Goal: Information Seeking & Learning: Learn about a topic

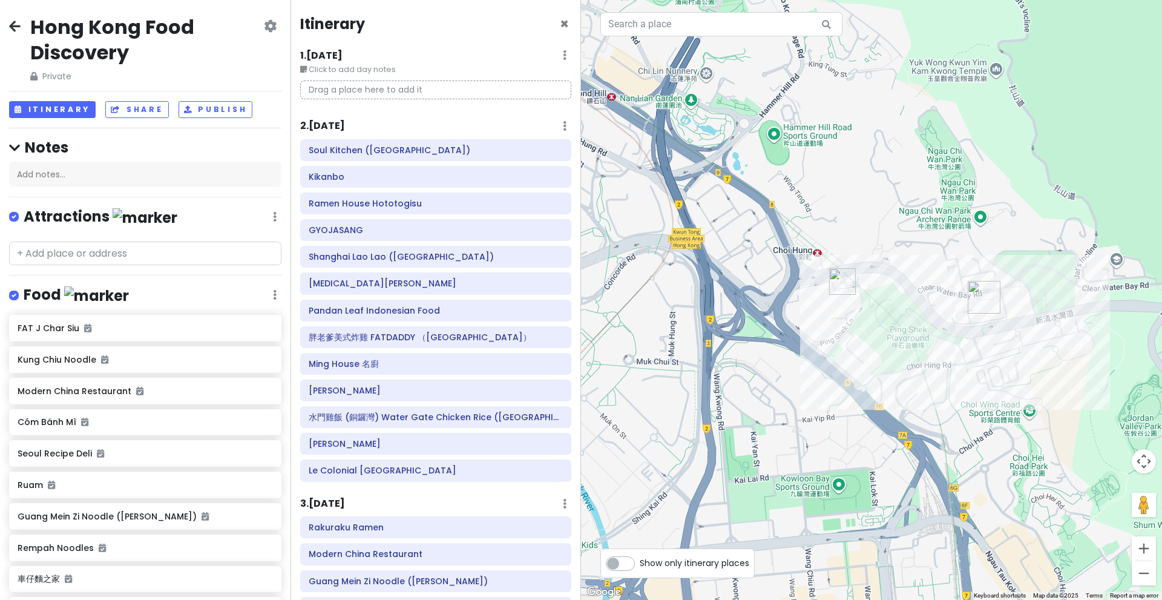
scroll to position [537, 0]
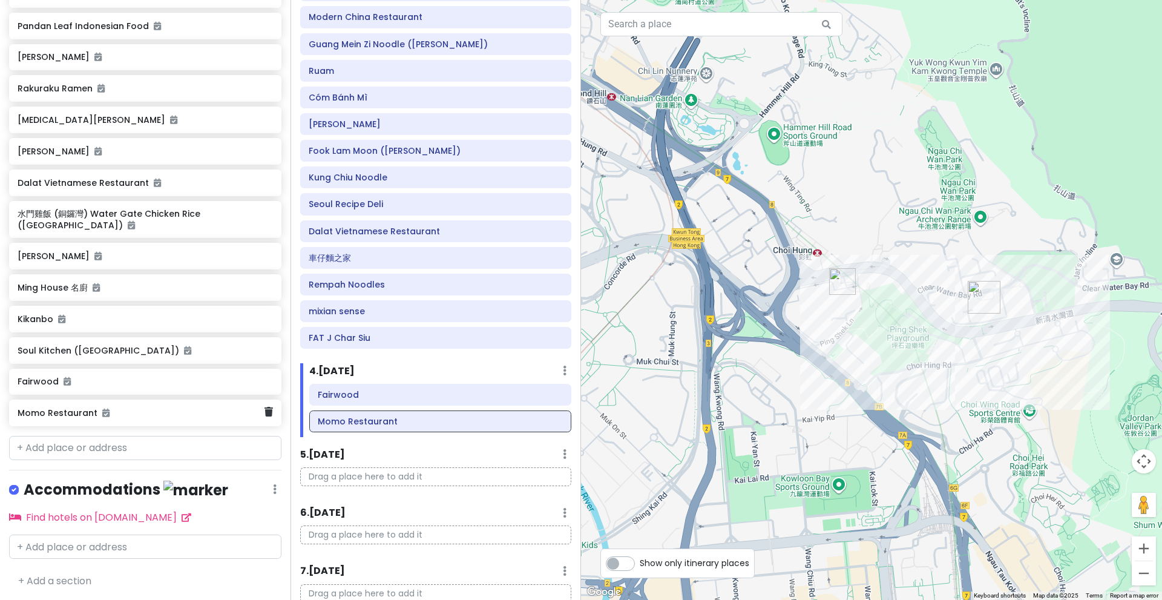
click at [128, 408] on h6 "Momo Restaurant" at bounding box center [141, 412] width 246 height 11
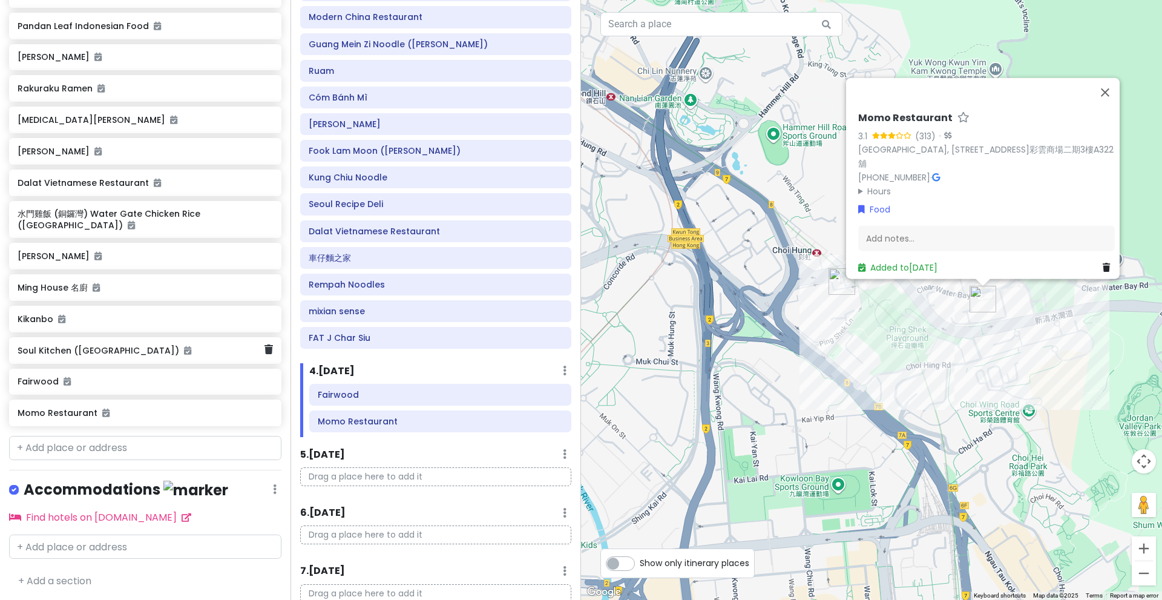
click at [190, 347] on h6 "Soul Kitchen ([GEOGRAPHIC_DATA])" at bounding box center [141, 350] width 246 height 11
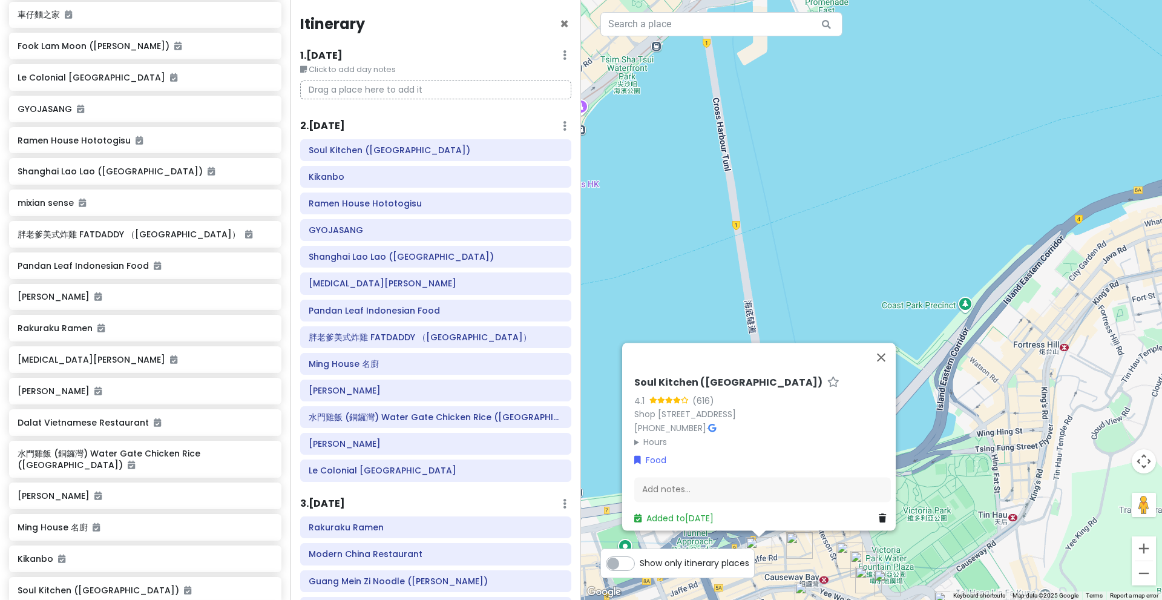
scroll to position [458, 0]
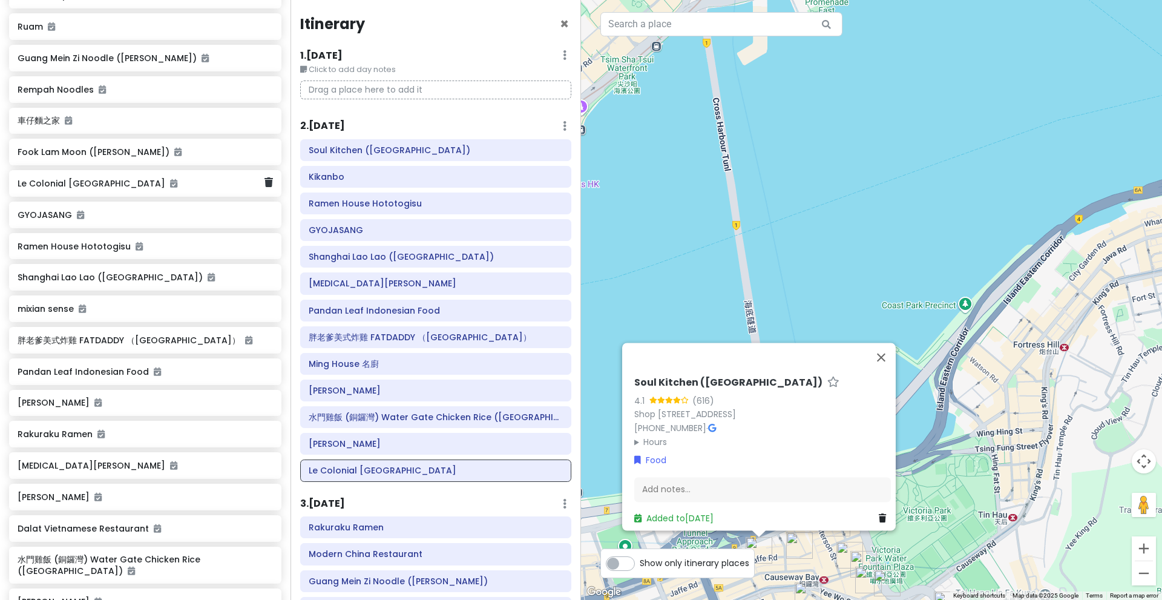
click at [205, 183] on h6 "Le Colonial [GEOGRAPHIC_DATA]" at bounding box center [141, 183] width 246 height 11
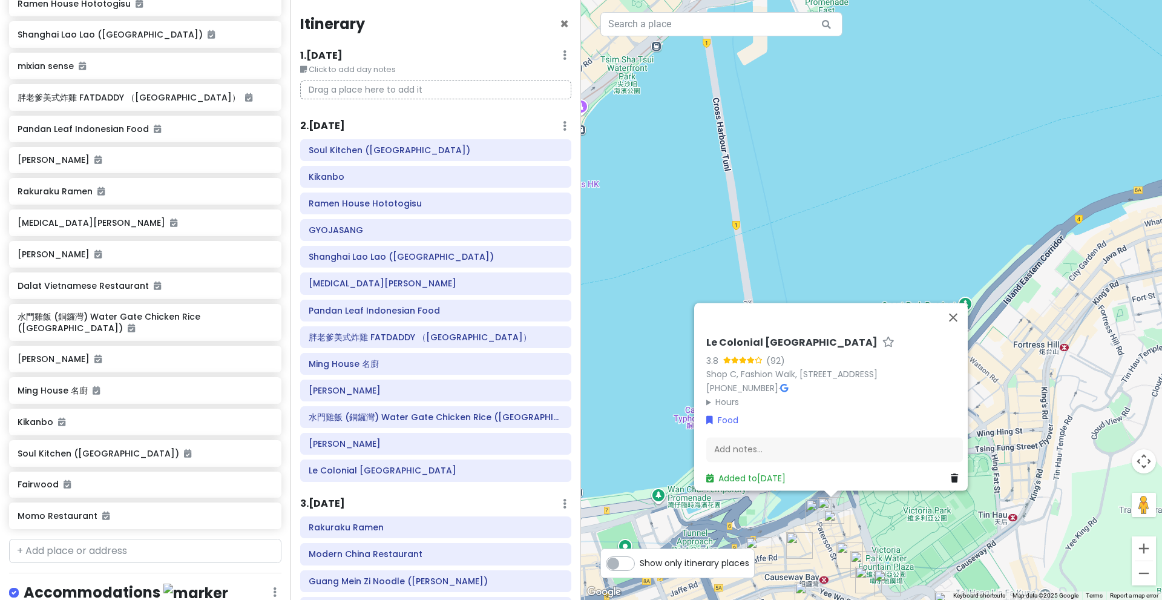
scroll to position [803, 0]
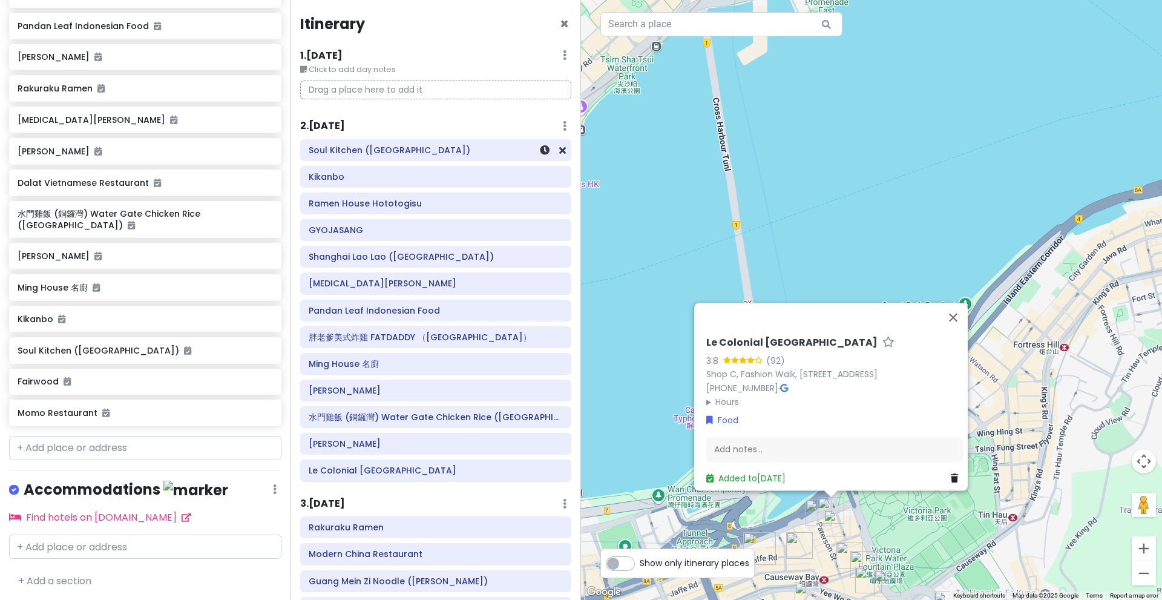
click at [414, 147] on h6 "Soul Kitchen ([GEOGRAPHIC_DATA])" at bounding box center [436, 150] width 254 height 11
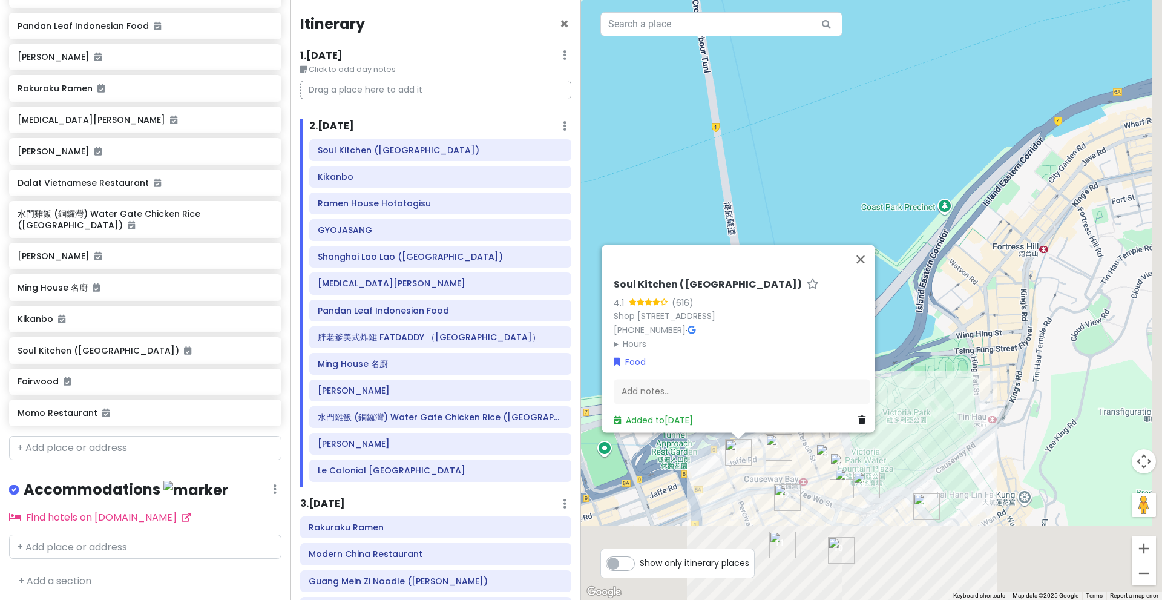
drag, startPoint x: 809, startPoint y: 240, endPoint x: 768, endPoint y: 81, distance: 164.4
click at [768, 81] on div "Soul Kitchen ([GEOGRAPHIC_DATA]) 4.1 (616) Shop 1-3, G/[GEOGRAPHIC_DATA][STREET…" at bounding box center [871, 300] width 581 height 600
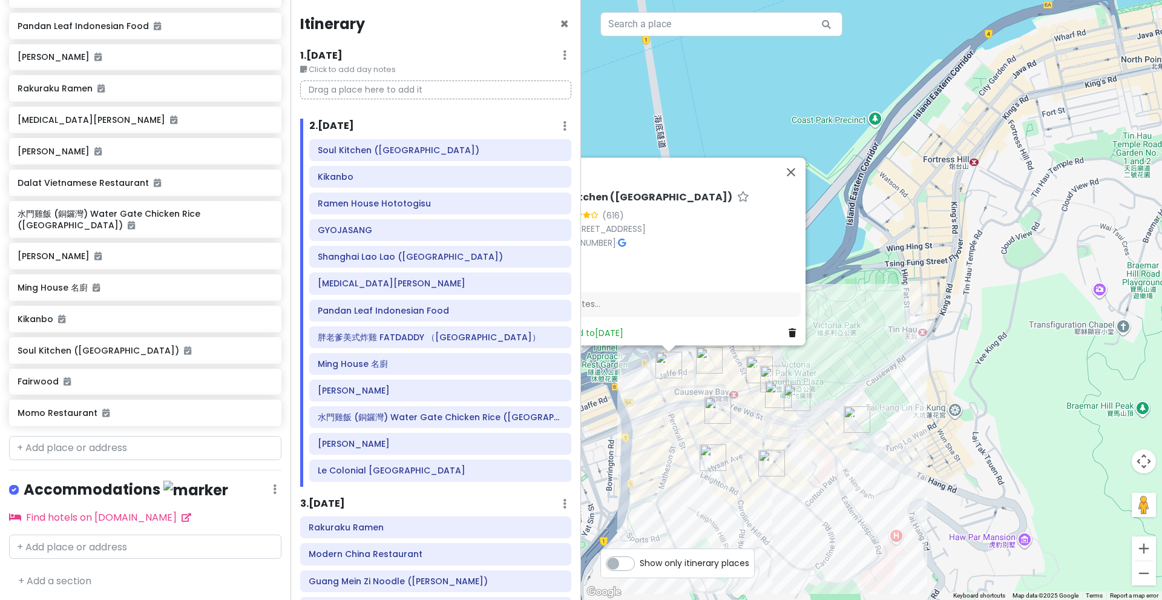
drag, startPoint x: 983, startPoint y: 198, endPoint x: 971, endPoint y: 234, distance: 38.1
click at [971, 234] on div "Soul Kitchen ([GEOGRAPHIC_DATA]) 4.1 (616) Shop 1-3, G/[GEOGRAPHIC_DATA][STREET…" at bounding box center [871, 300] width 581 height 600
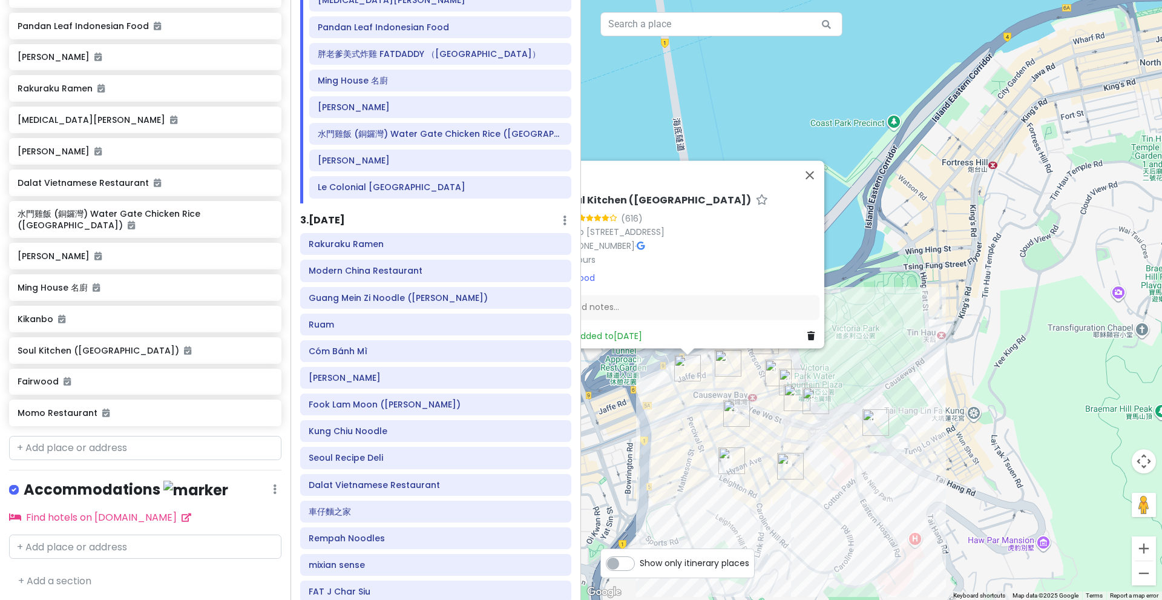
scroll to position [294, 0]
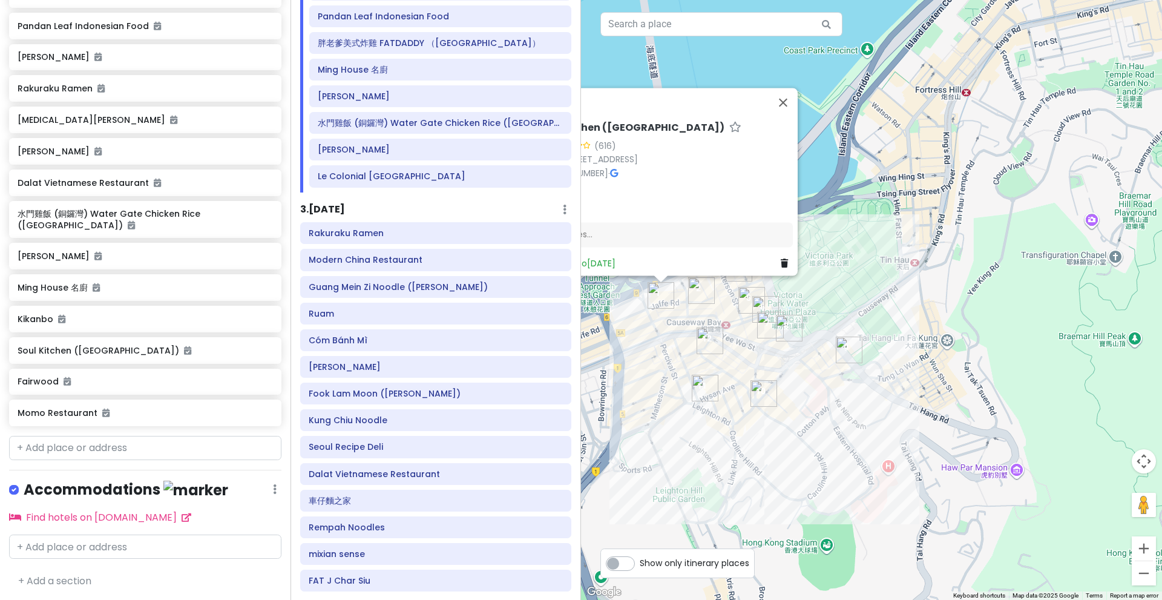
drag, startPoint x: 944, startPoint y: 227, endPoint x: 914, endPoint y: 146, distance: 87.3
click at [914, 146] on div "Soul Kitchen ([GEOGRAPHIC_DATA]) 4.1 (616) Shop 1-3, G/[GEOGRAPHIC_DATA][STREET…" at bounding box center [871, 300] width 581 height 600
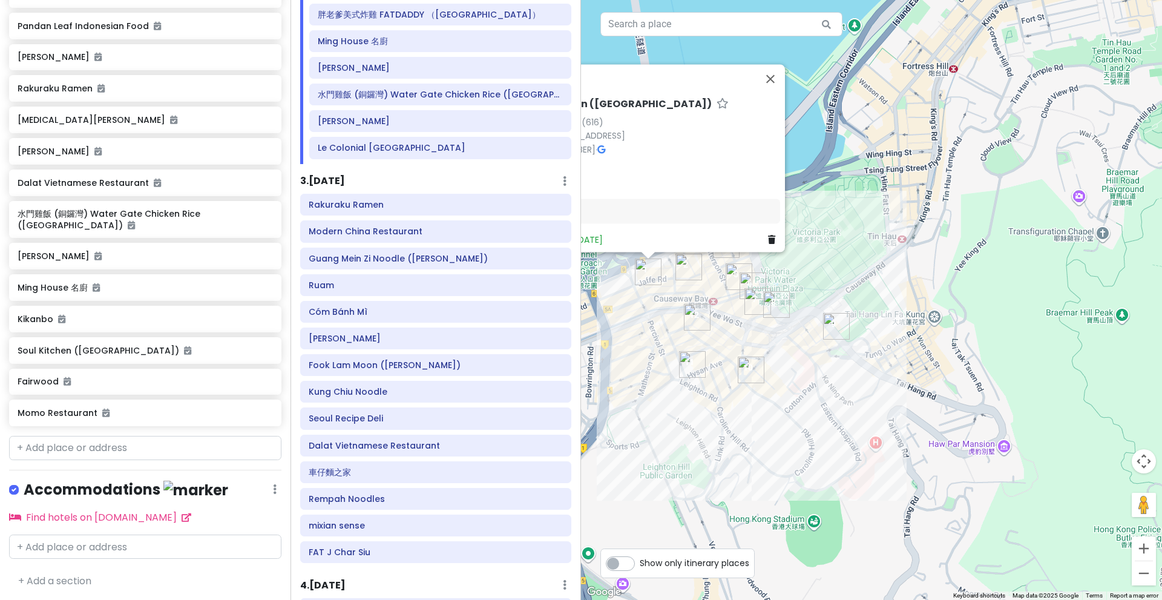
scroll to position [320, 0]
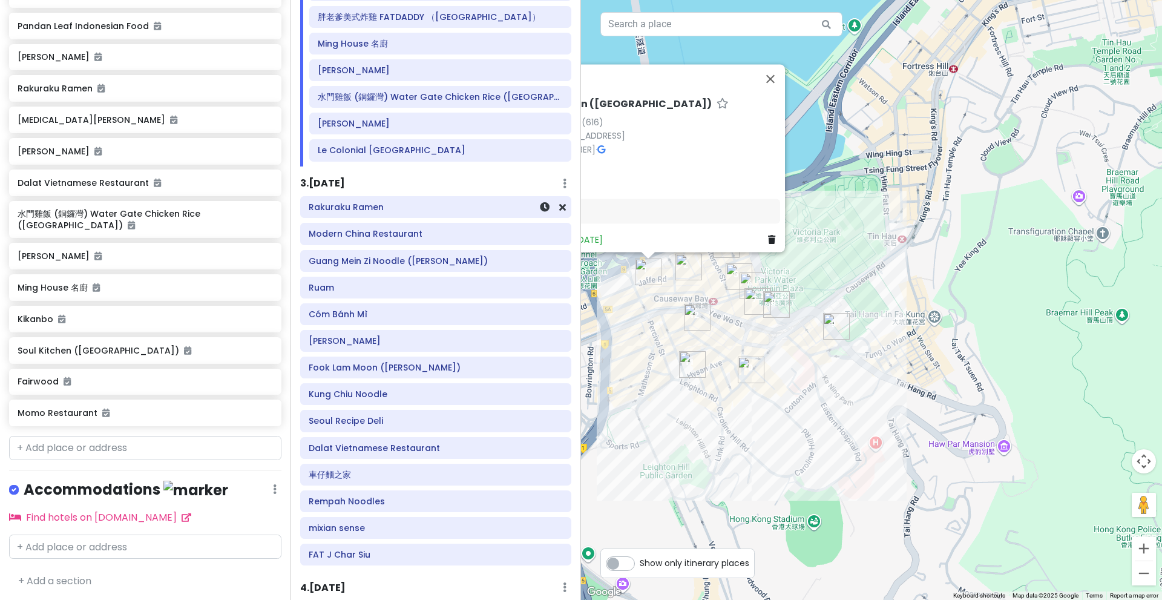
click at [509, 218] on div "Rakuraku Ramen" at bounding box center [435, 207] width 271 height 22
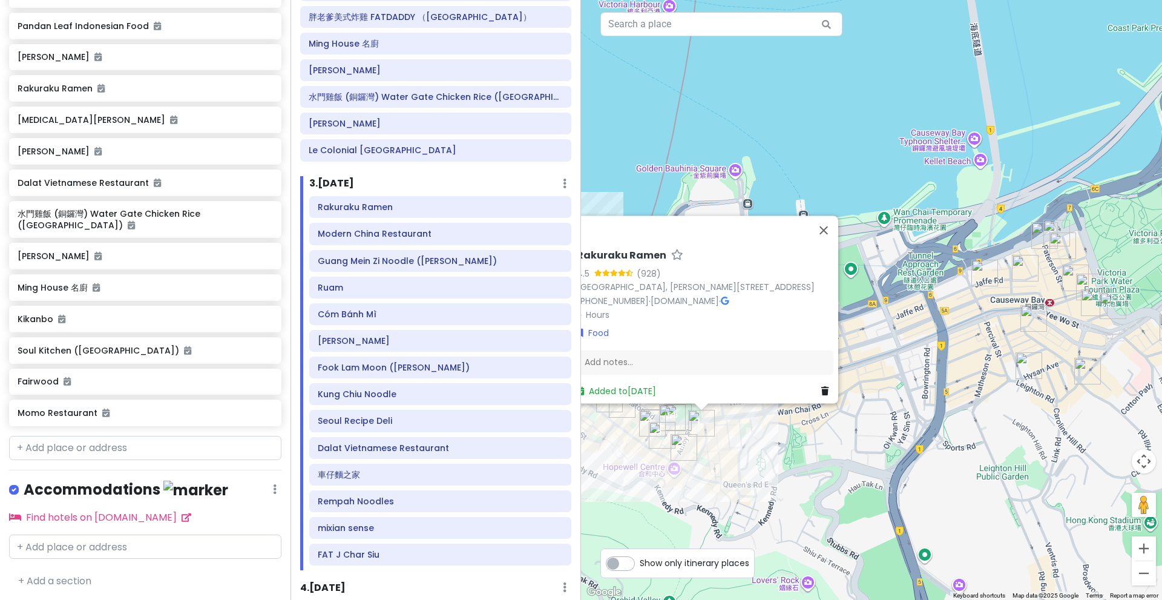
drag, startPoint x: 898, startPoint y: 450, endPoint x: 844, endPoint y: 461, distance: 55.7
click at [844, 461] on div "Rakuraku Ramen 4.5 (928) [GEOGRAPHIC_DATA], [PERSON_NAME][STREET_ADDRESS] [PHON…" at bounding box center [871, 300] width 581 height 600
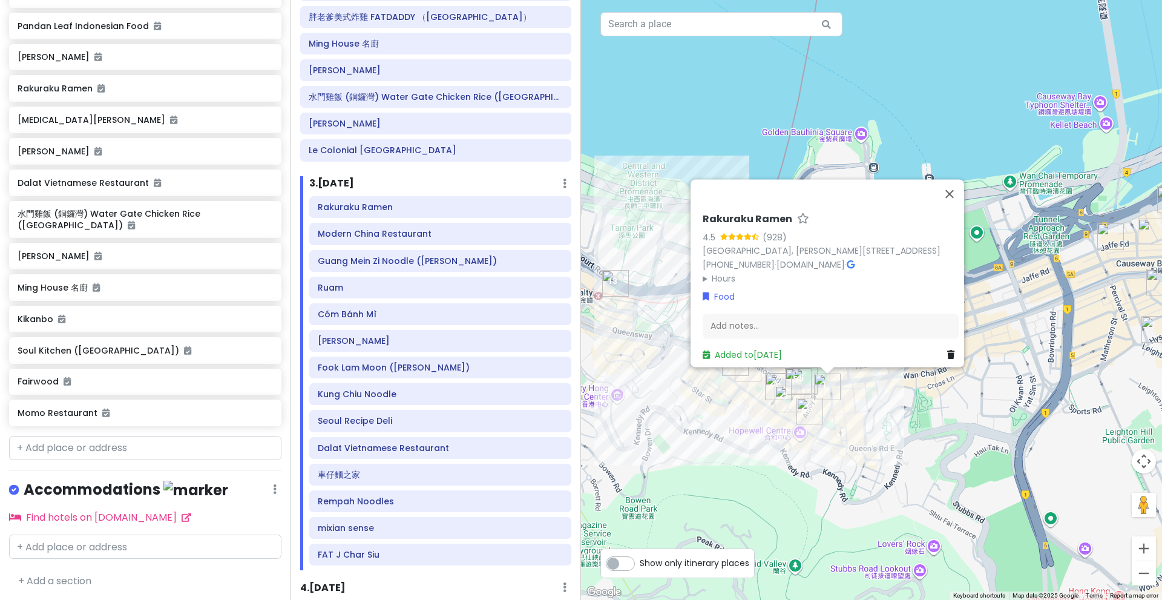
drag, startPoint x: 794, startPoint y: 543, endPoint x: 935, endPoint y: 492, distance: 150.4
click at [935, 492] on div "Rakuraku Ramen 4.5 (928) [GEOGRAPHIC_DATA], [PERSON_NAME][STREET_ADDRESS] [PHON…" at bounding box center [871, 300] width 581 height 600
click at [724, 513] on div "Rakuraku Ramen 4.5 (928) [GEOGRAPHIC_DATA], [PERSON_NAME][STREET_ADDRESS] [PHON…" at bounding box center [871, 300] width 581 height 600
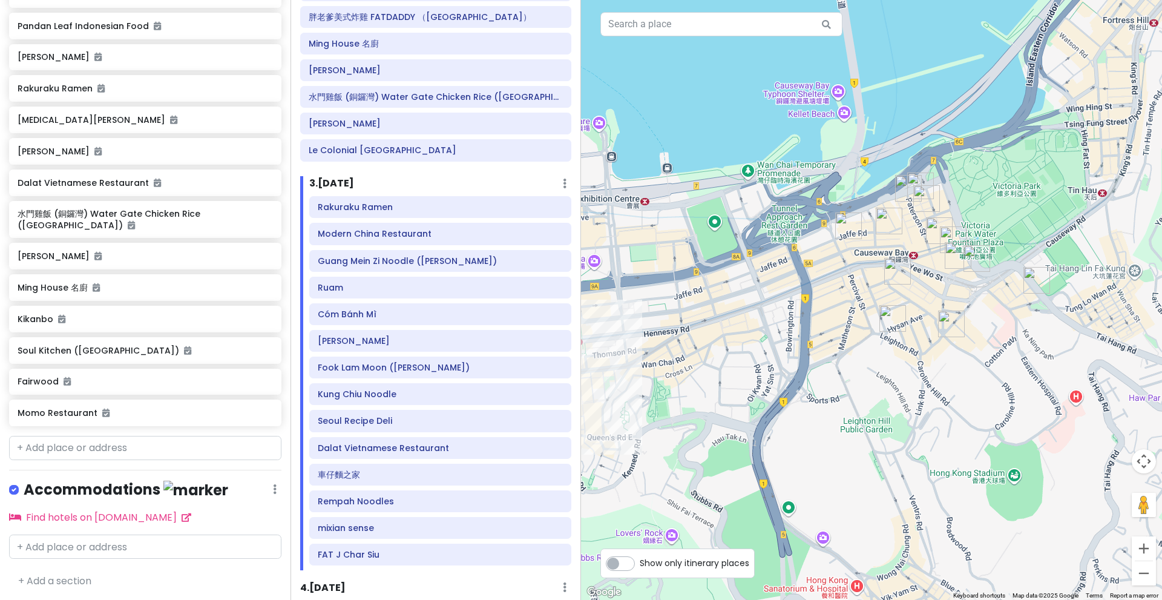
drag, startPoint x: 1082, startPoint y: 462, endPoint x: 815, endPoint y: 451, distance: 267.6
click at [815, 451] on div at bounding box center [871, 300] width 581 height 600
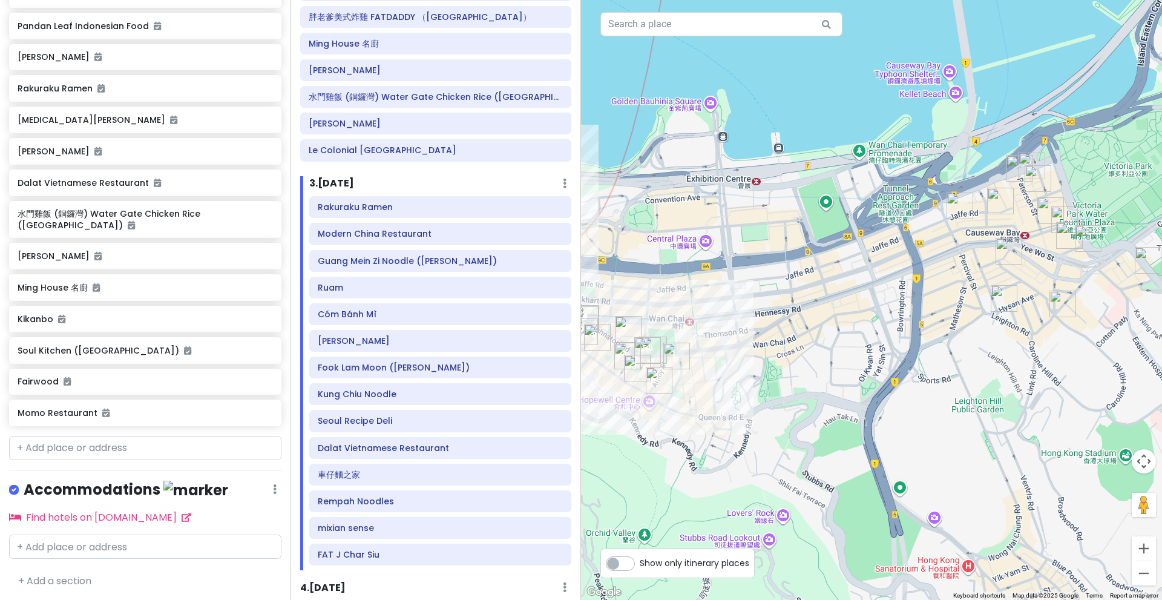
drag, startPoint x: 918, startPoint y: 363, endPoint x: 1029, endPoint y: 347, distance: 111.2
click at [1029, 347] on div at bounding box center [871, 300] width 581 height 600
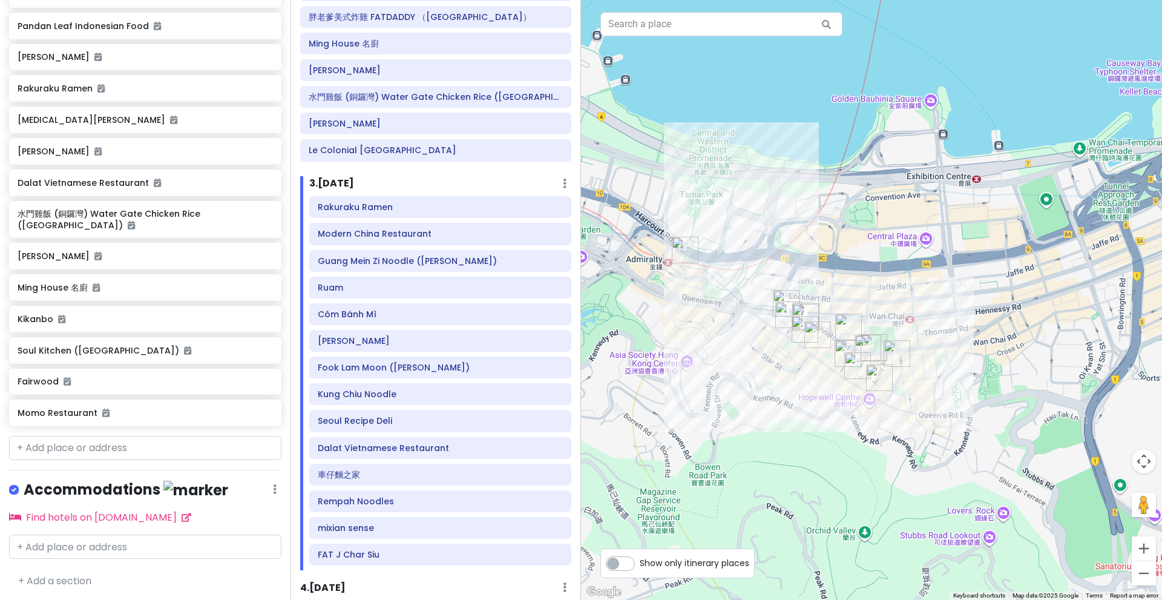
drag, startPoint x: 837, startPoint y: 355, endPoint x: 1064, endPoint y: 352, distance: 226.9
click at [1064, 352] on div at bounding box center [871, 300] width 581 height 600
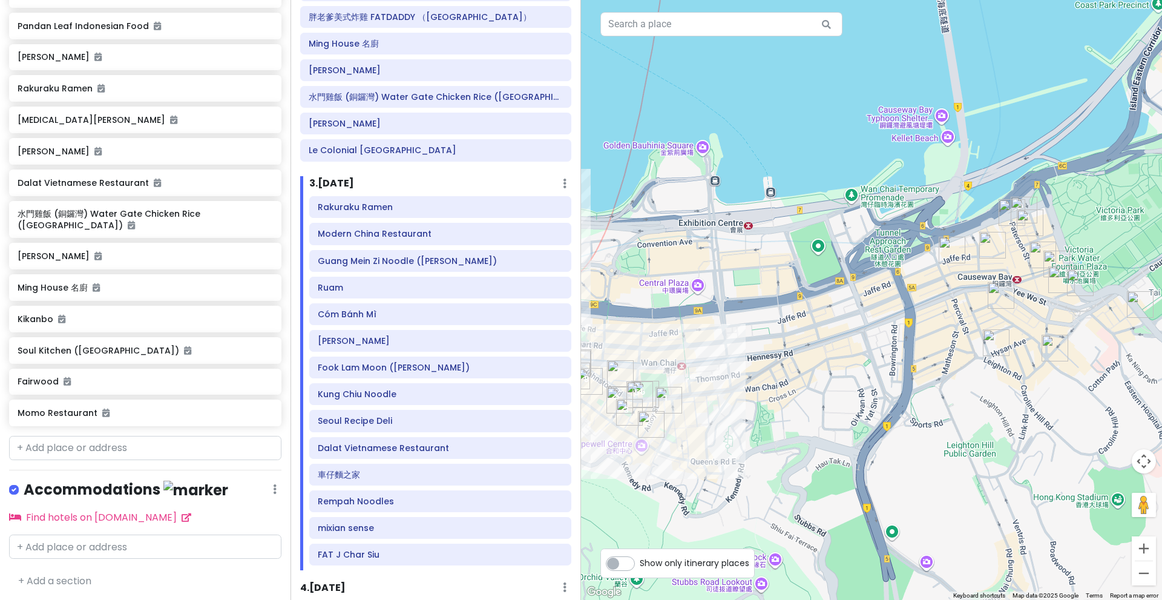
drag, startPoint x: 1087, startPoint y: 344, endPoint x: 793, endPoint y: 401, distance: 299.4
click at [793, 401] on div at bounding box center [871, 300] width 581 height 600
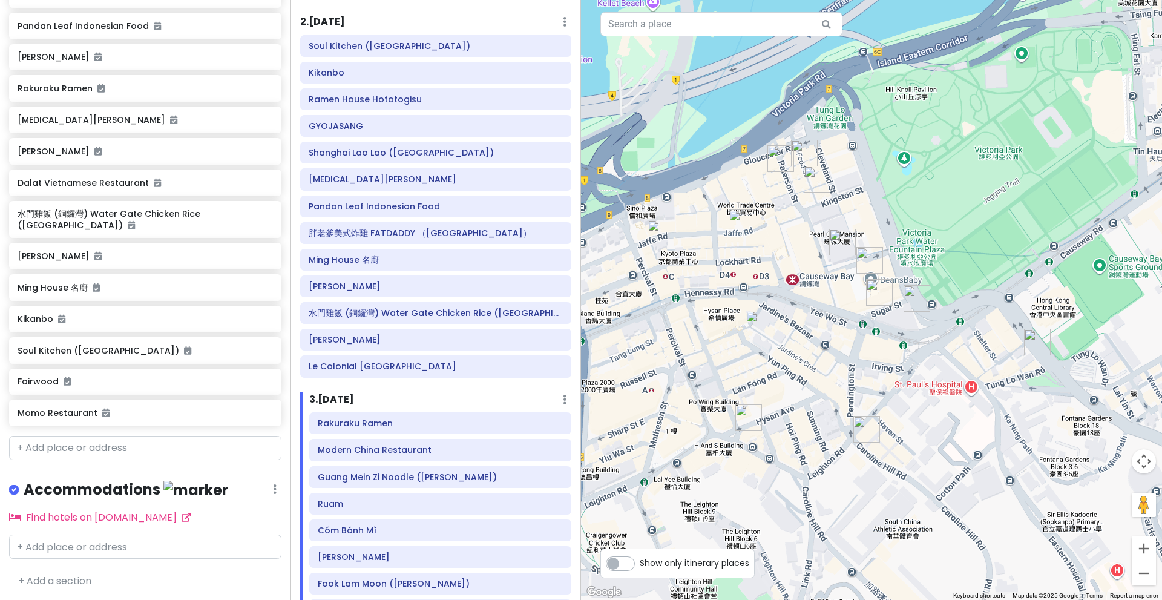
scroll to position [100, 0]
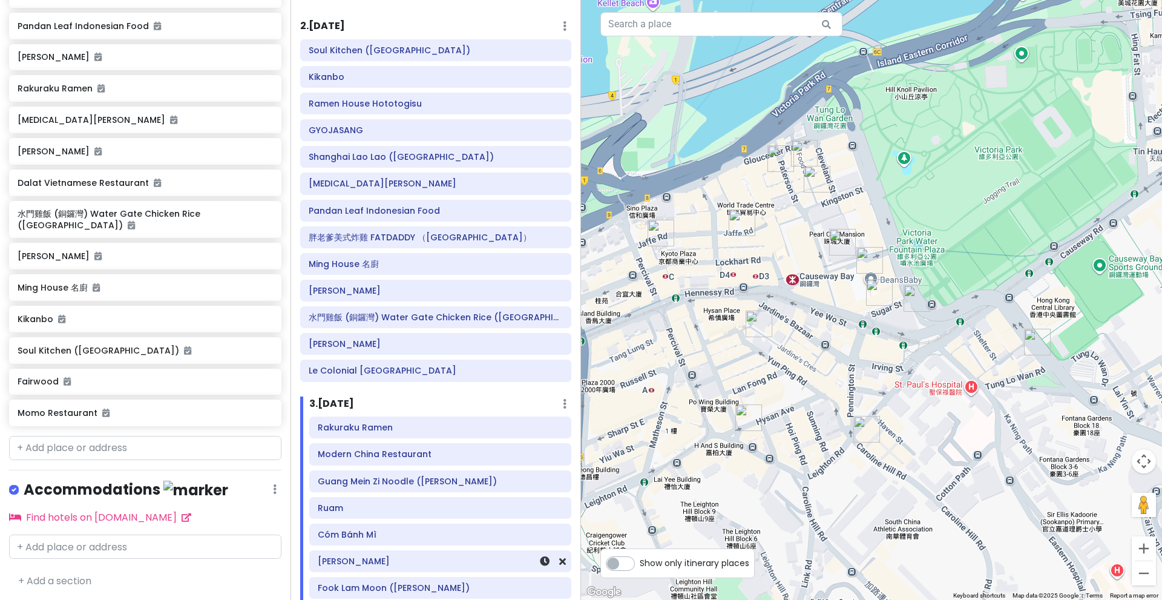
click at [418, 559] on h6 "[PERSON_NAME]" at bounding box center [440, 560] width 245 height 11
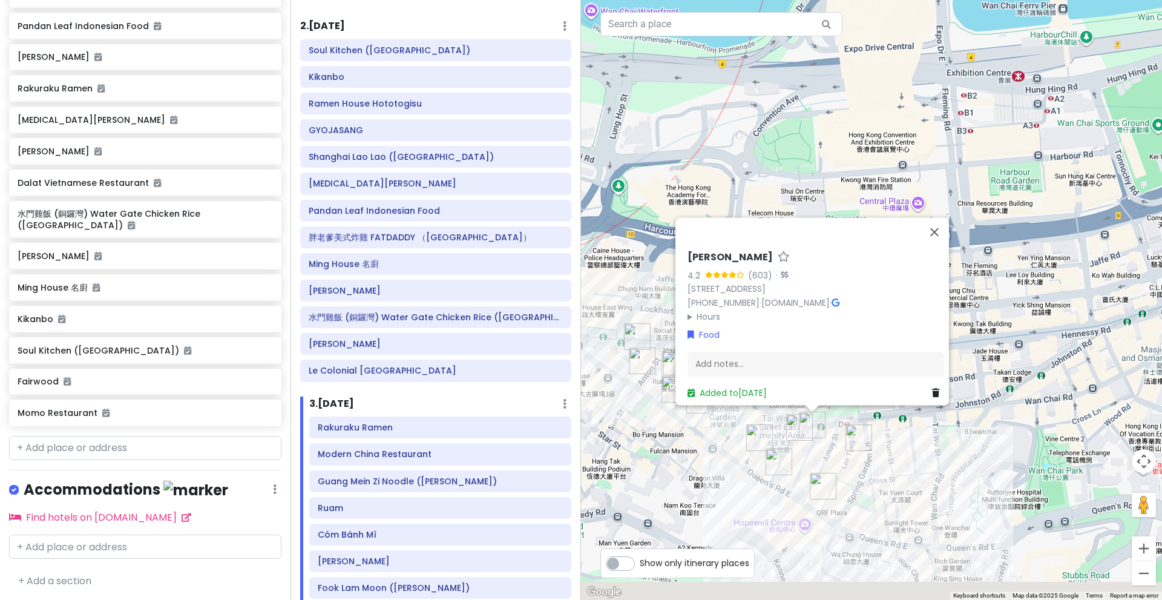
drag, startPoint x: 716, startPoint y: 292, endPoint x: 773, endPoint y: 197, distance: 110.7
click at [773, 197] on div "Koku Ryu Ramen 4.2 (603) · [STREET_ADDRESS][PERSON_NAME] [PHONE_NUMBER] · [DOMA…" at bounding box center [871, 300] width 581 height 600
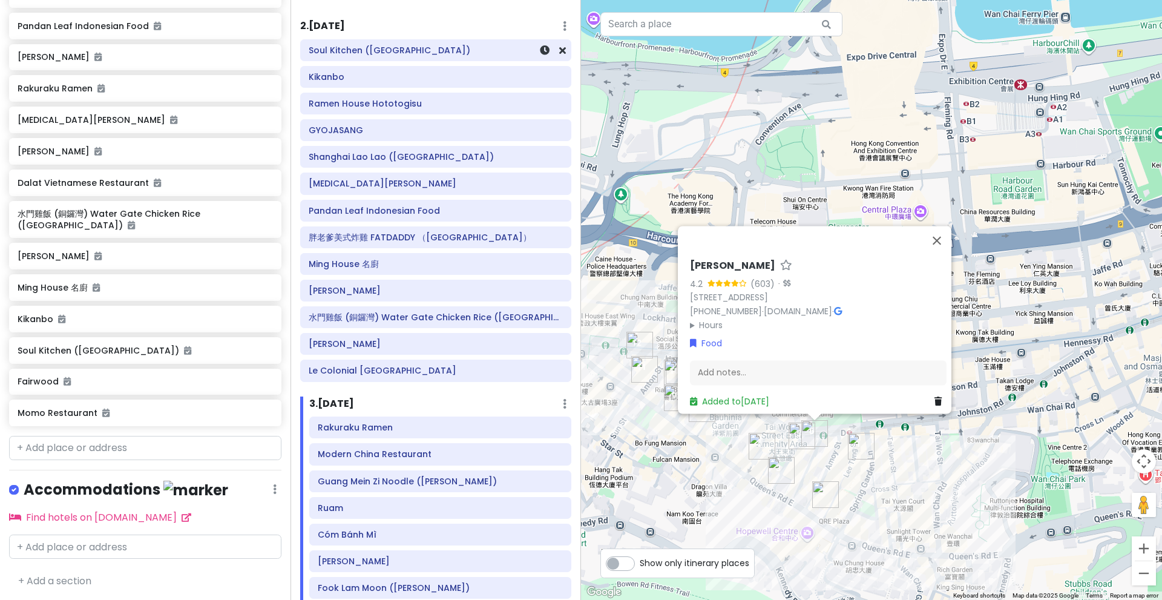
click at [420, 47] on h6 "Soul Kitchen ([GEOGRAPHIC_DATA])" at bounding box center [436, 50] width 254 height 11
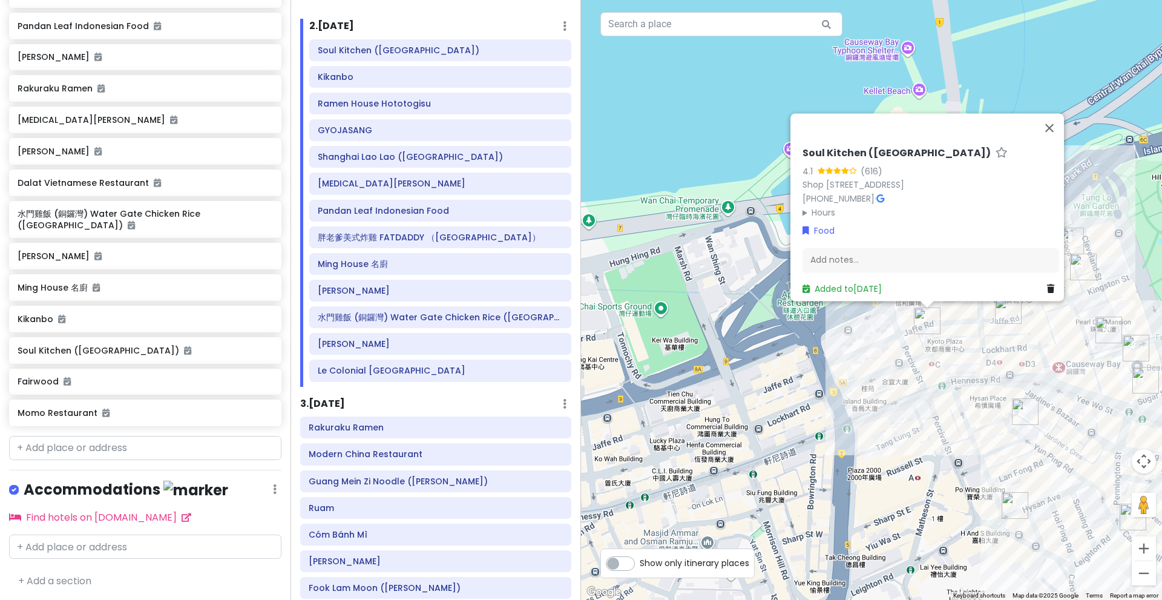
drag, startPoint x: 1007, startPoint y: 295, endPoint x: 920, endPoint y: 367, distance: 112.6
click at [920, 367] on div "Soul Kitchen ([GEOGRAPHIC_DATA]) 4.1 (616) Shop 1-3, G/[GEOGRAPHIC_DATA][STREET…" at bounding box center [871, 300] width 581 height 600
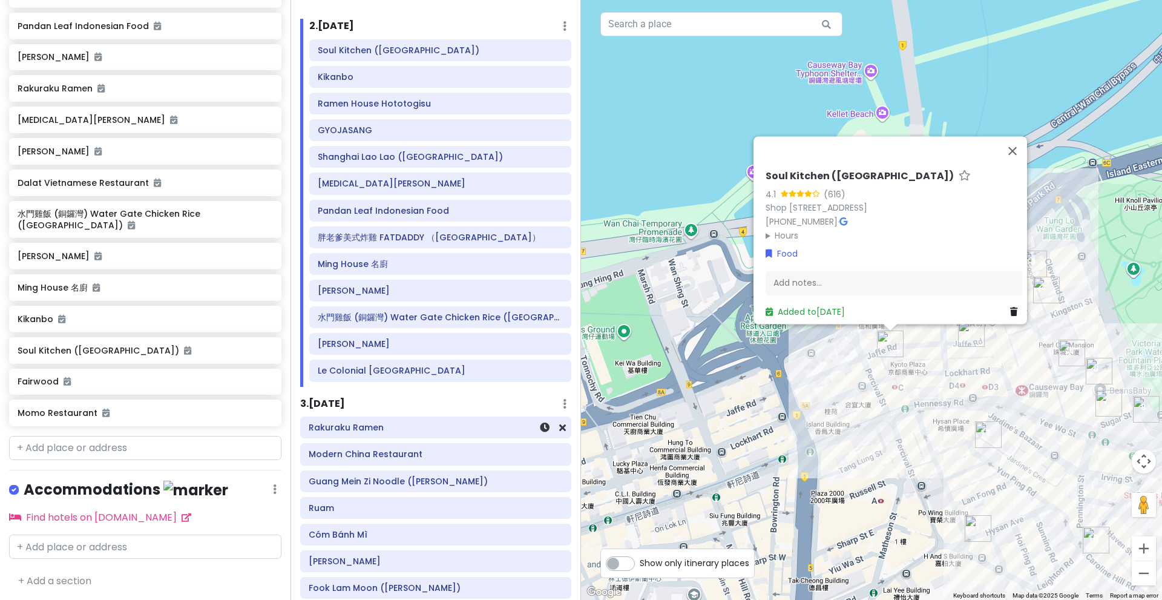
click at [506, 423] on h6 "Rakuraku Ramen" at bounding box center [436, 427] width 254 height 11
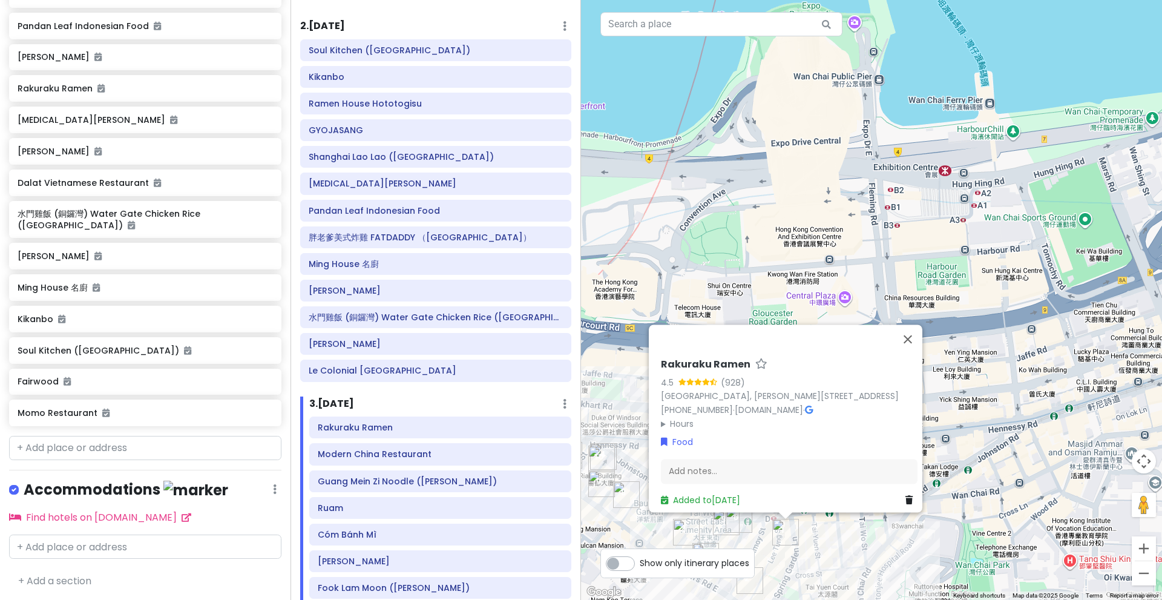
drag, startPoint x: 958, startPoint y: 499, endPoint x: 1094, endPoint y: 416, distance: 159.4
click at [1094, 416] on div "Rakuraku Ramen 4.5 (928) [GEOGRAPHIC_DATA], [PERSON_NAME][STREET_ADDRESS] [PHON…" at bounding box center [871, 300] width 581 height 600
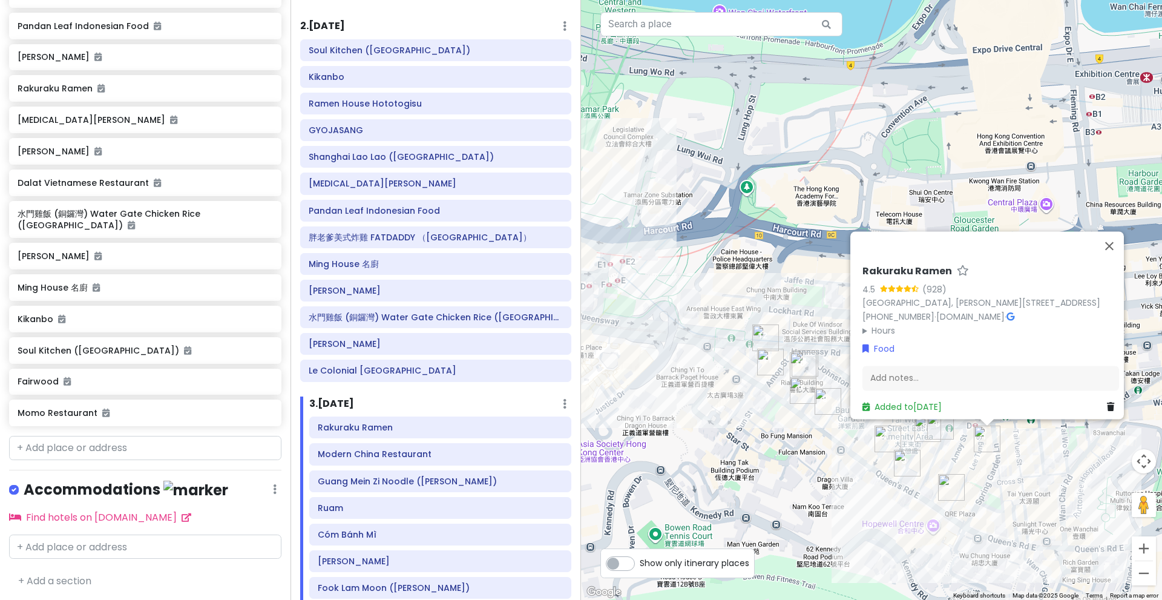
drag, startPoint x: 924, startPoint y: 497, endPoint x: 1046, endPoint y: 456, distance: 128.2
click at [1046, 456] on div "Rakuraku Ramen 4.5 (928) [GEOGRAPHIC_DATA], [PERSON_NAME][STREET_ADDRESS] [PHON…" at bounding box center [871, 300] width 581 height 600
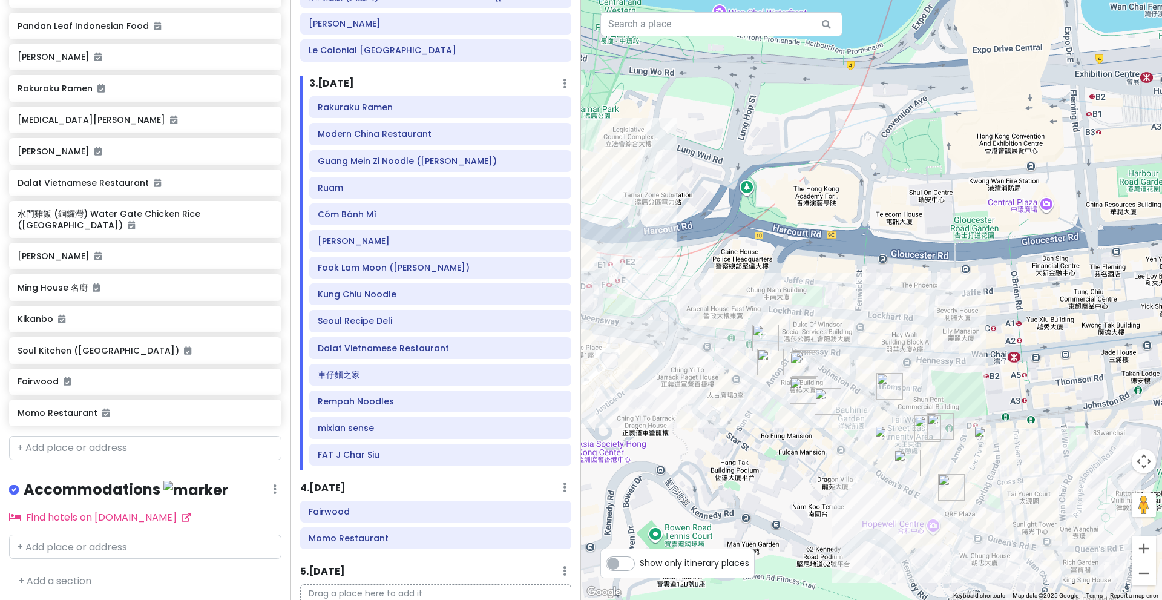
scroll to position [421, 0]
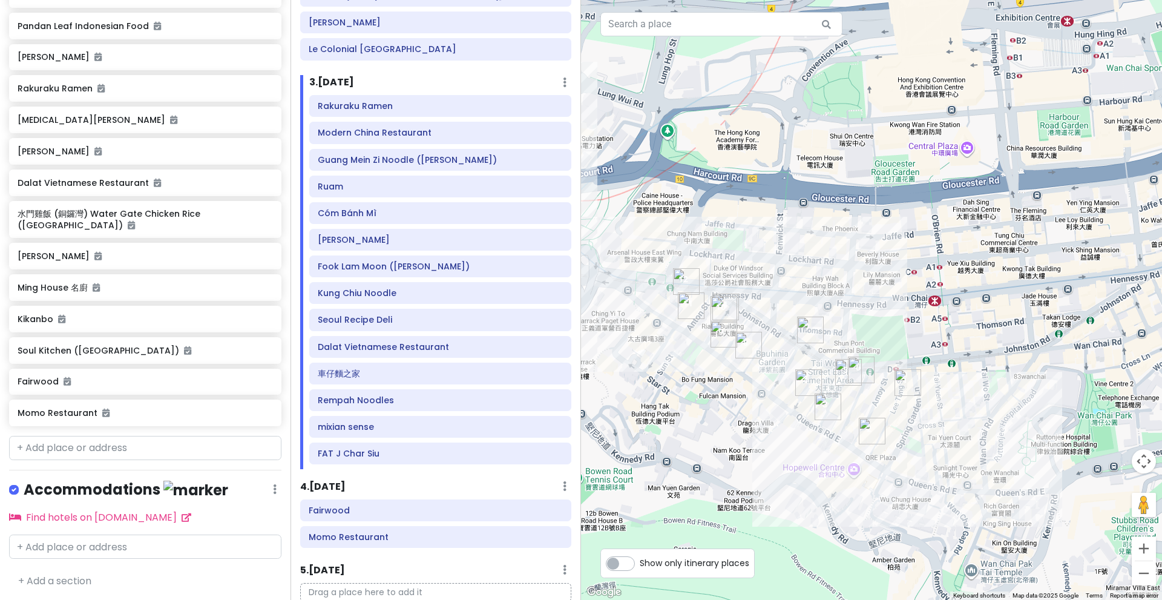
drag, startPoint x: 949, startPoint y: 515, endPoint x: 829, endPoint y: 440, distance: 141.5
click at [829, 440] on div at bounding box center [871, 300] width 581 height 600
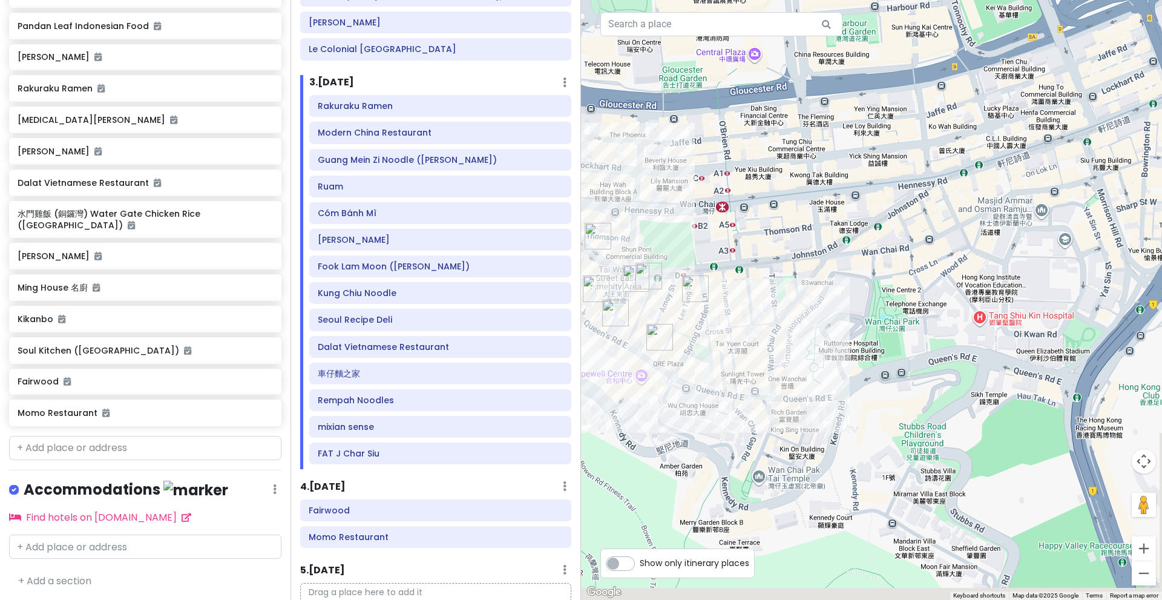
drag, startPoint x: 973, startPoint y: 482, endPoint x: 859, endPoint y: 429, distance: 126.7
click at [859, 429] on div at bounding box center [871, 300] width 581 height 600
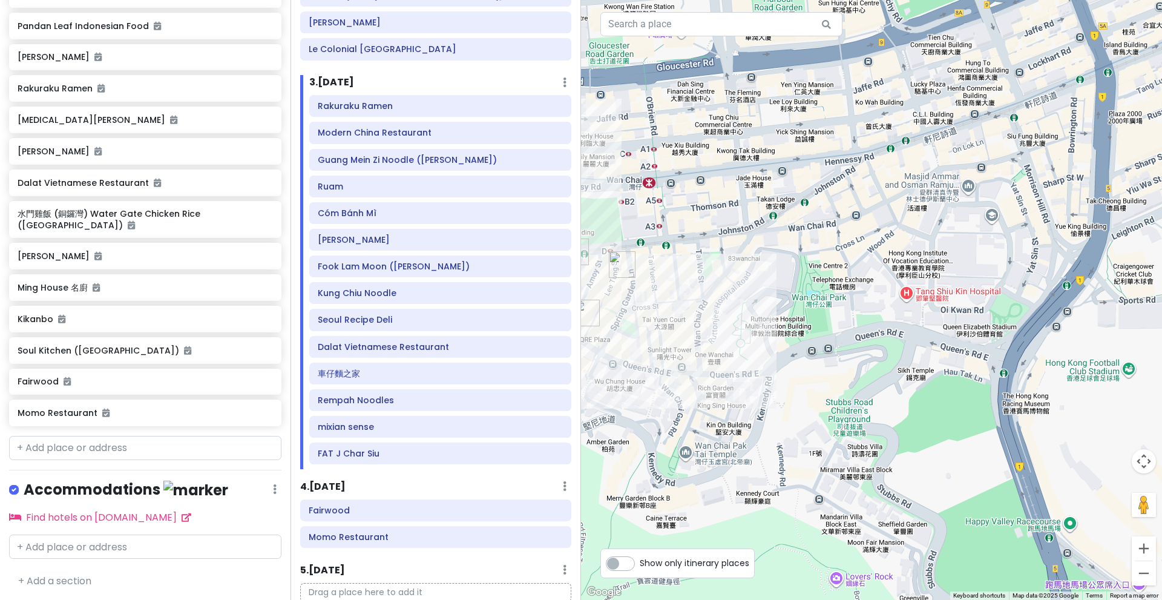
drag, startPoint x: 1036, startPoint y: 412, endPoint x: 841, endPoint y: 578, distance: 256.7
click at [841, 578] on div at bounding box center [871, 300] width 581 height 600
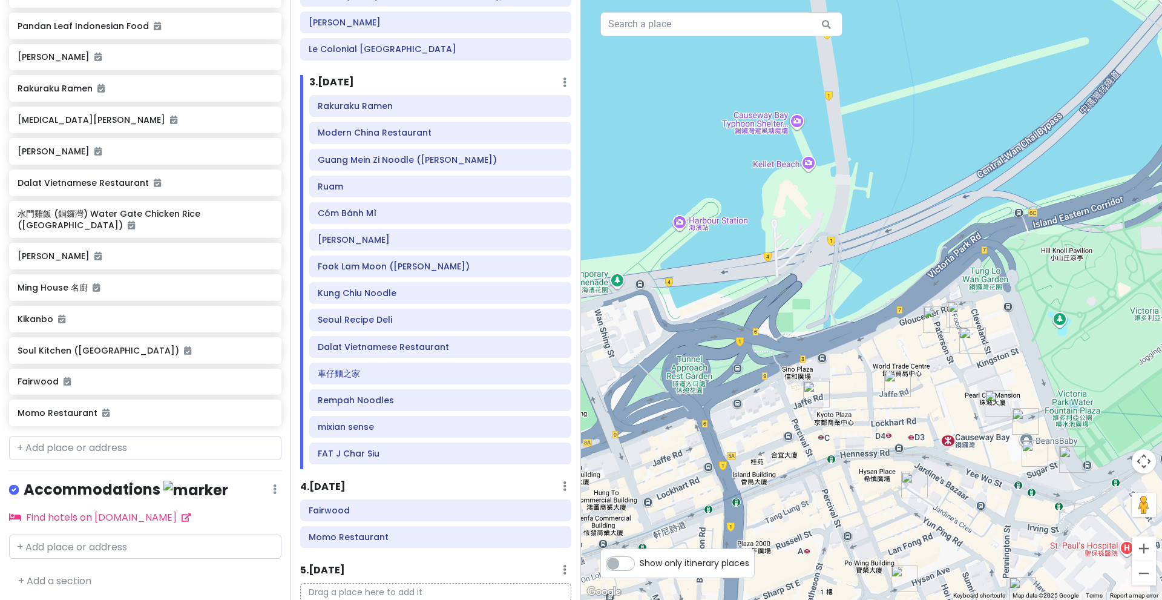
drag, startPoint x: 903, startPoint y: 390, endPoint x: 843, endPoint y: 266, distance: 137.5
click at [843, 266] on div at bounding box center [871, 300] width 581 height 600
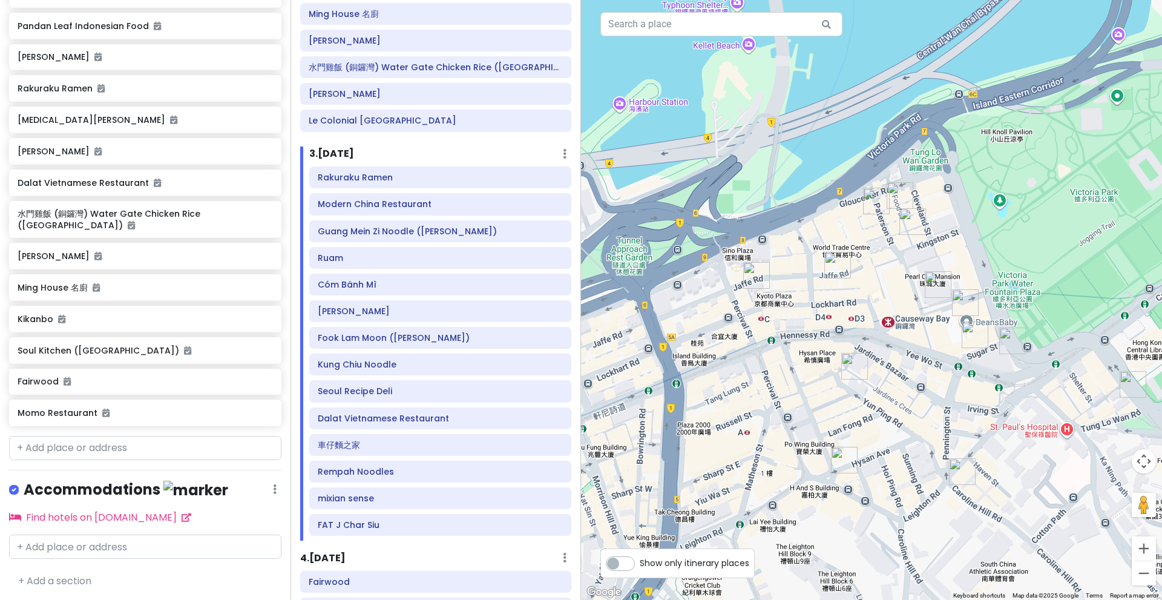
scroll to position [344, 0]
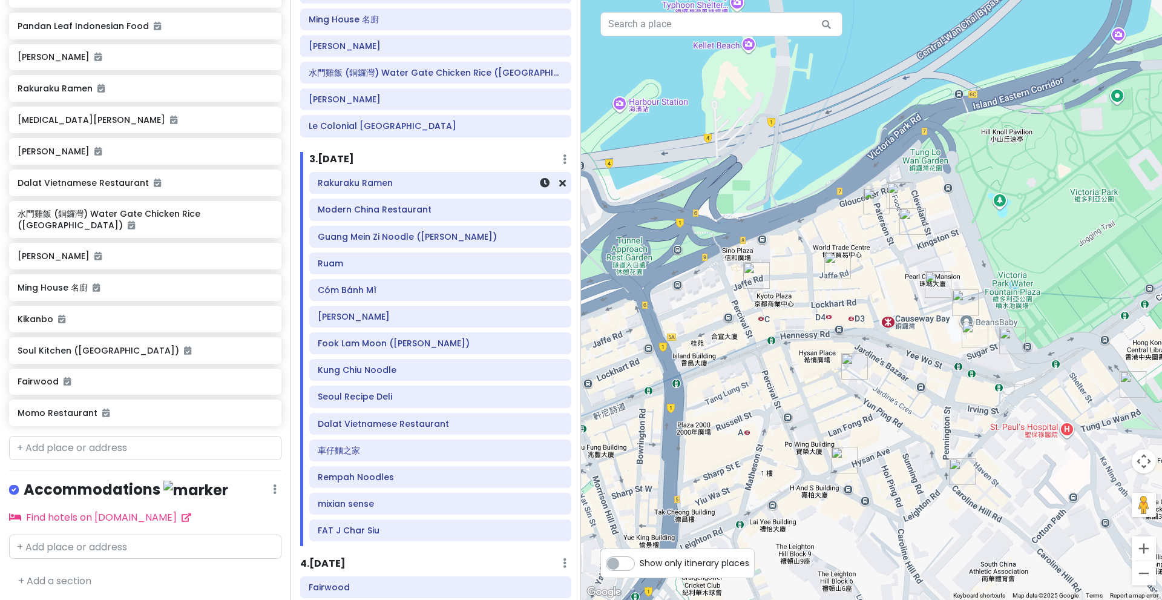
click at [428, 188] on h6 "Rakuraku Ramen" at bounding box center [440, 182] width 245 height 11
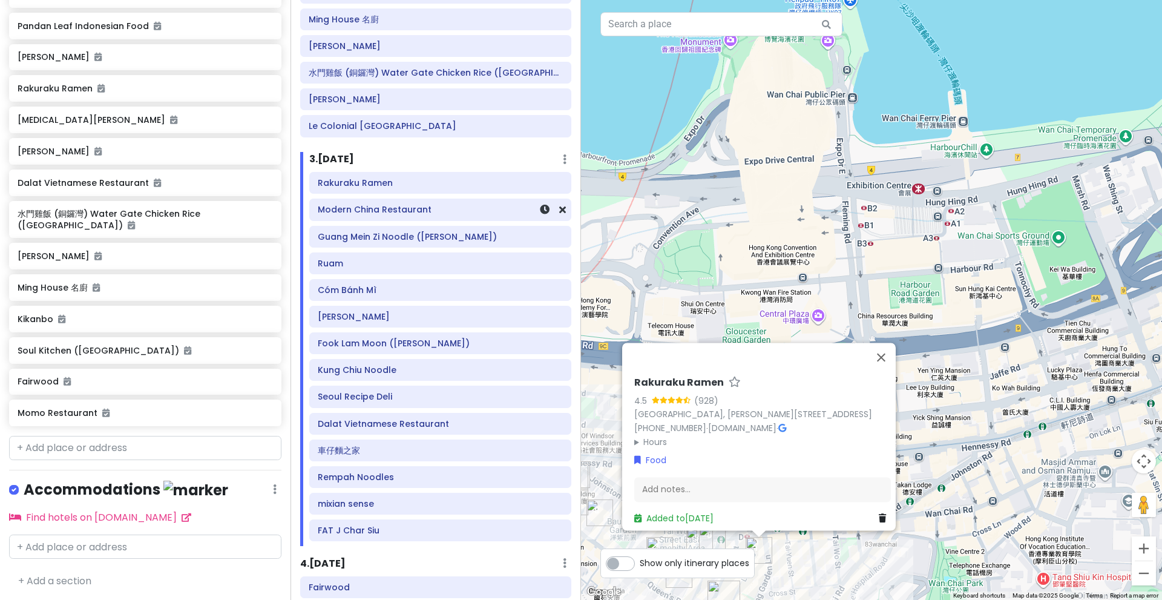
click at [399, 218] on div "Modern China Restaurant" at bounding box center [440, 209] width 261 height 21
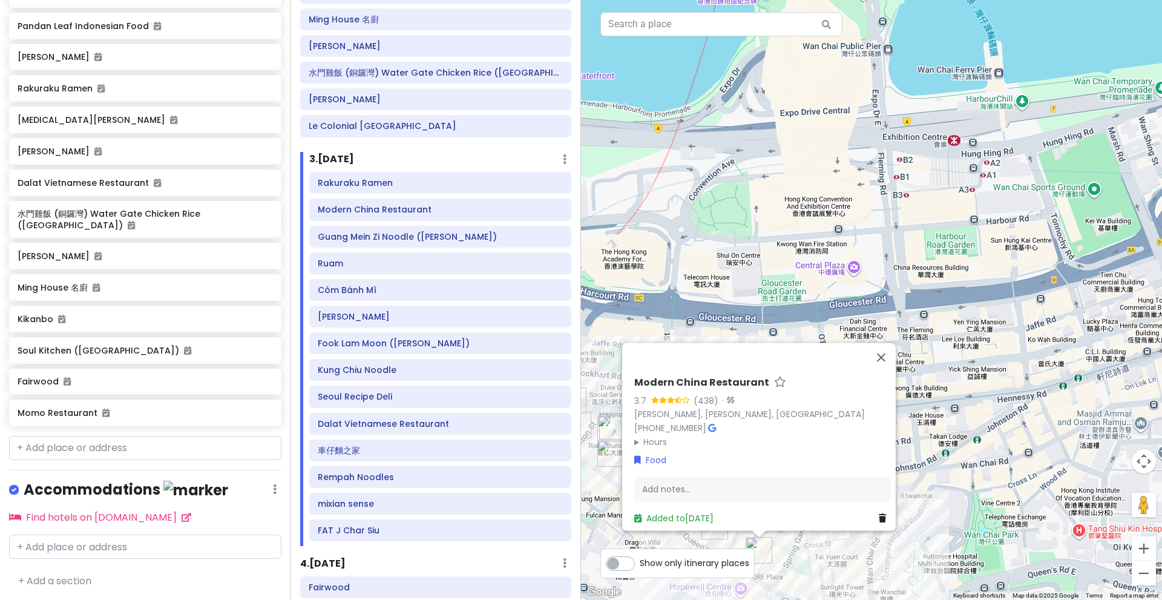
click at [394, 194] on div "Rakuraku Ramen Modern China Restaurant Guang Mein Zi Noodle (Wan Chai) Ruam Cóm…" at bounding box center [440, 359] width 280 height 374
click at [390, 187] on h6 "Rakuraku Ramen" at bounding box center [440, 182] width 245 height 11
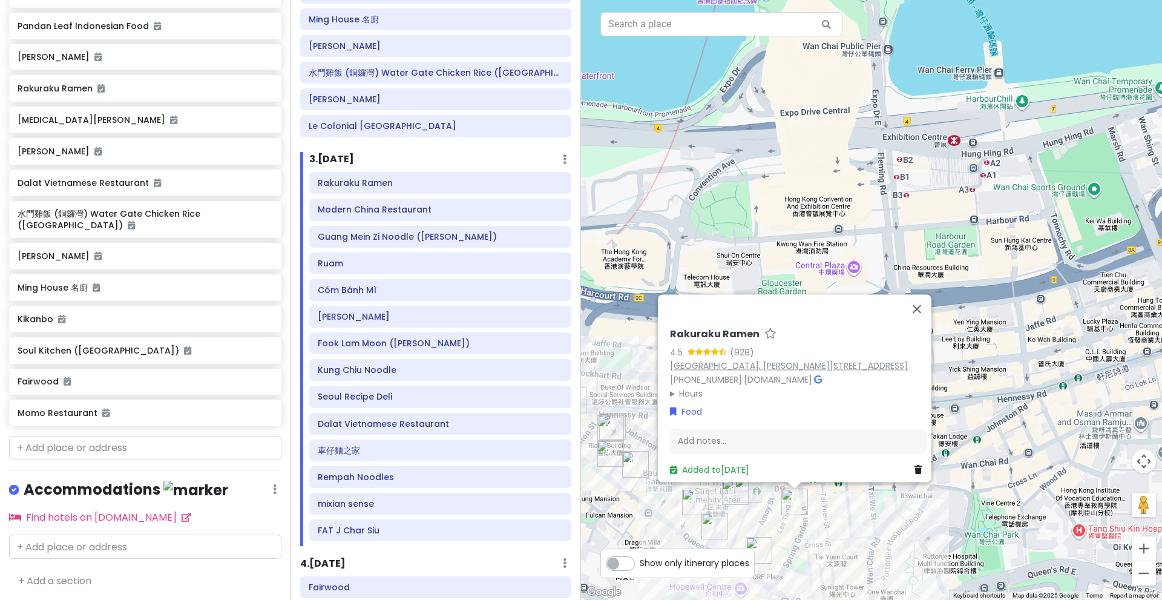
click at [736, 359] on link "[GEOGRAPHIC_DATA], [PERSON_NAME][STREET_ADDRESS]" at bounding box center [789, 365] width 238 height 12
click at [402, 211] on h6 "Modern China Restaurant" at bounding box center [440, 209] width 245 height 11
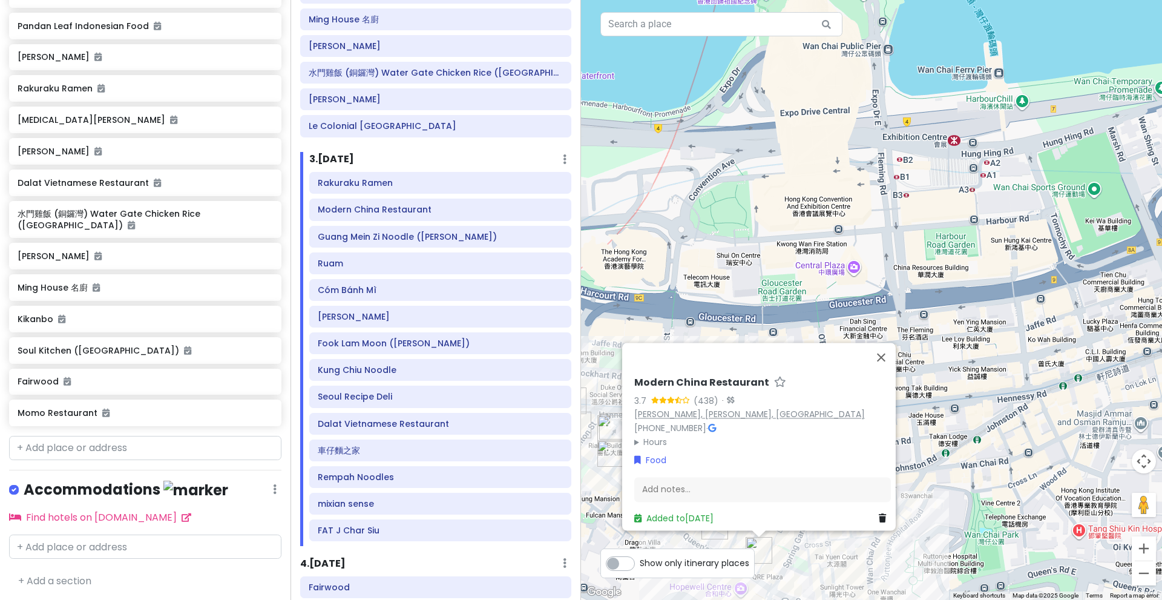
click at [655, 408] on link "[PERSON_NAME], [PERSON_NAME], [GEOGRAPHIC_DATA]" at bounding box center [749, 414] width 231 height 12
click at [386, 238] on h6 "Guang Mein Zi Noodle ([PERSON_NAME])" at bounding box center [440, 236] width 245 height 11
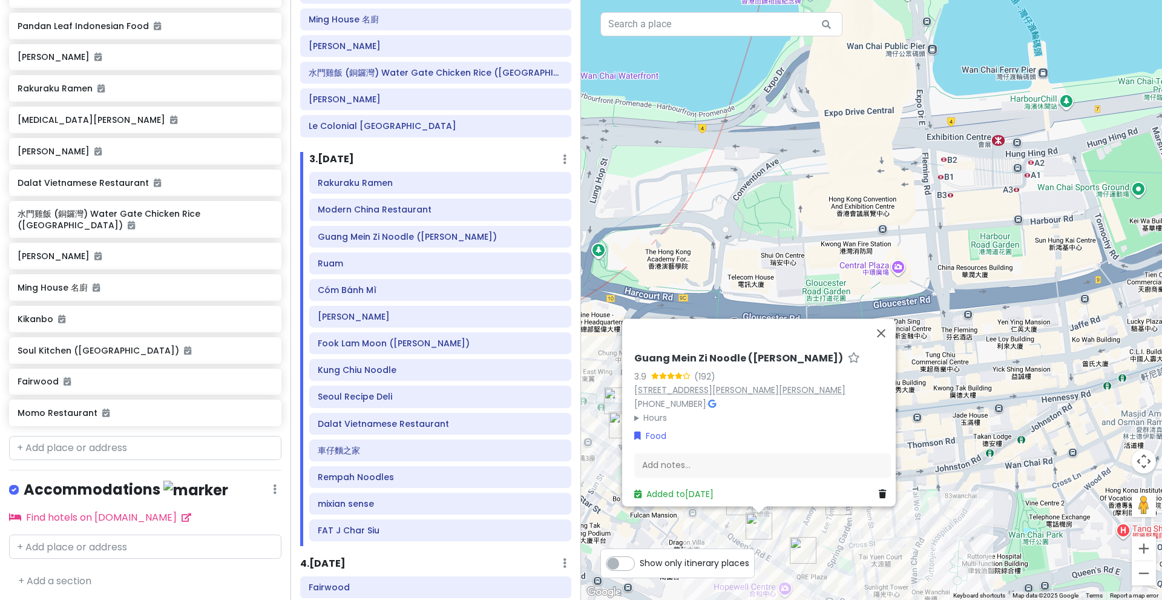
click at [667, 384] on link "[STREET_ADDRESS][PERSON_NAME][PERSON_NAME]" at bounding box center [739, 390] width 211 height 12
click at [398, 235] on h6 "Guang Mein Zi Noodle ([PERSON_NAME])" at bounding box center [440, 236] width 245 height 11
click at [391, 264] on h6 "Ruam" at bounding box center [440, 263] width 245 height 11
click at [352, 272] on div "Ruam" at bounding box center [440, 263] width 261 height 21
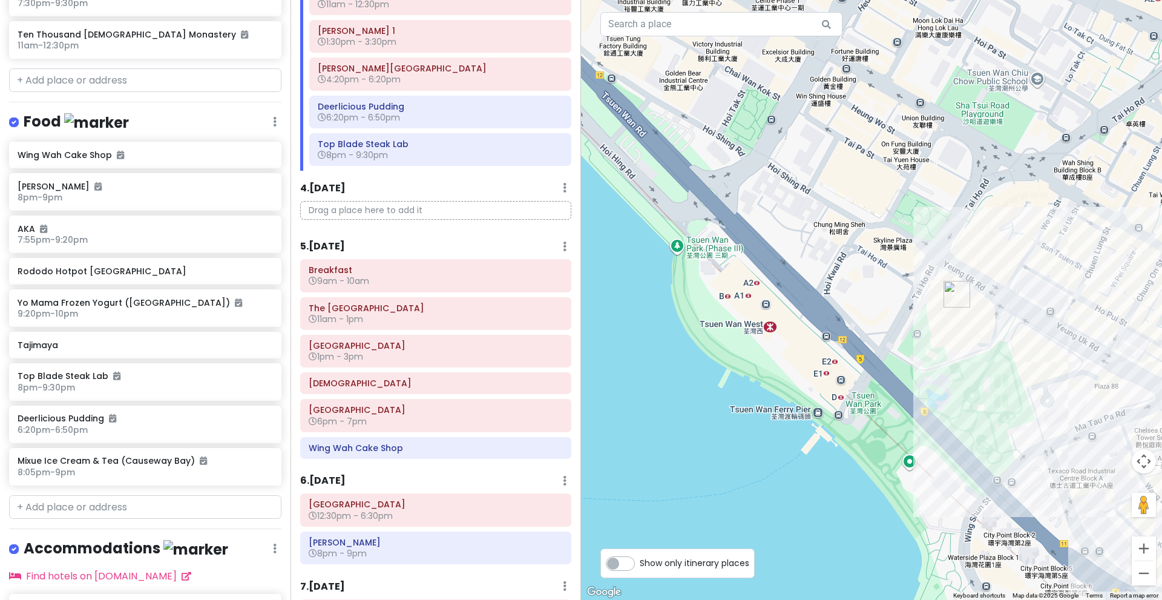
scroll to position [492, 0]
